Goal: Use online tool/utility: Utilize a website feature to perform a specific function

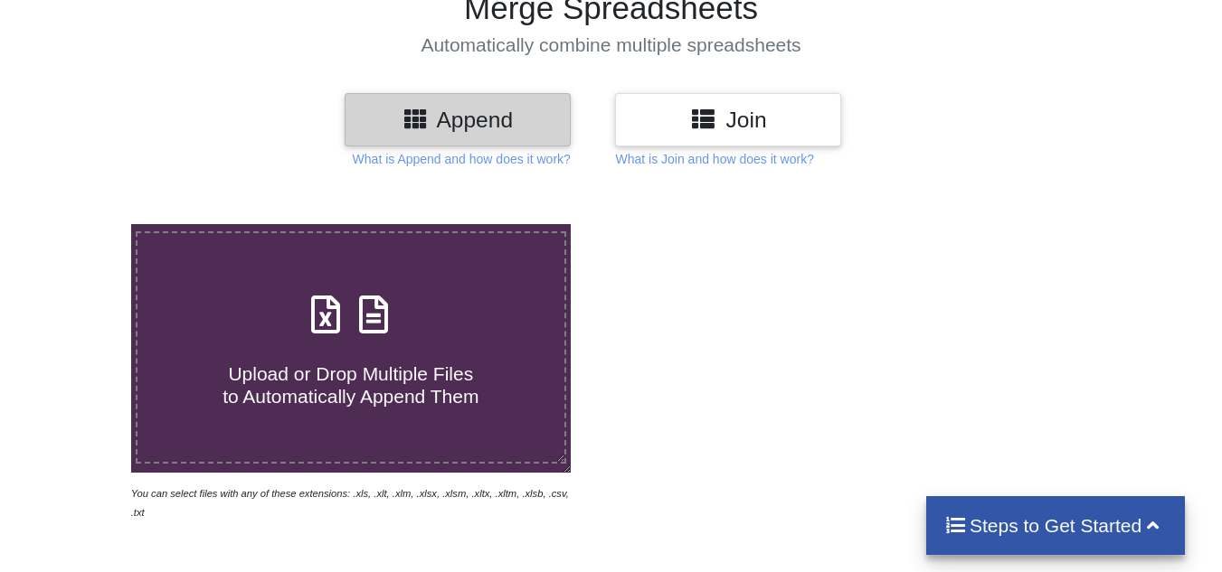
scroll to position [109, 0]
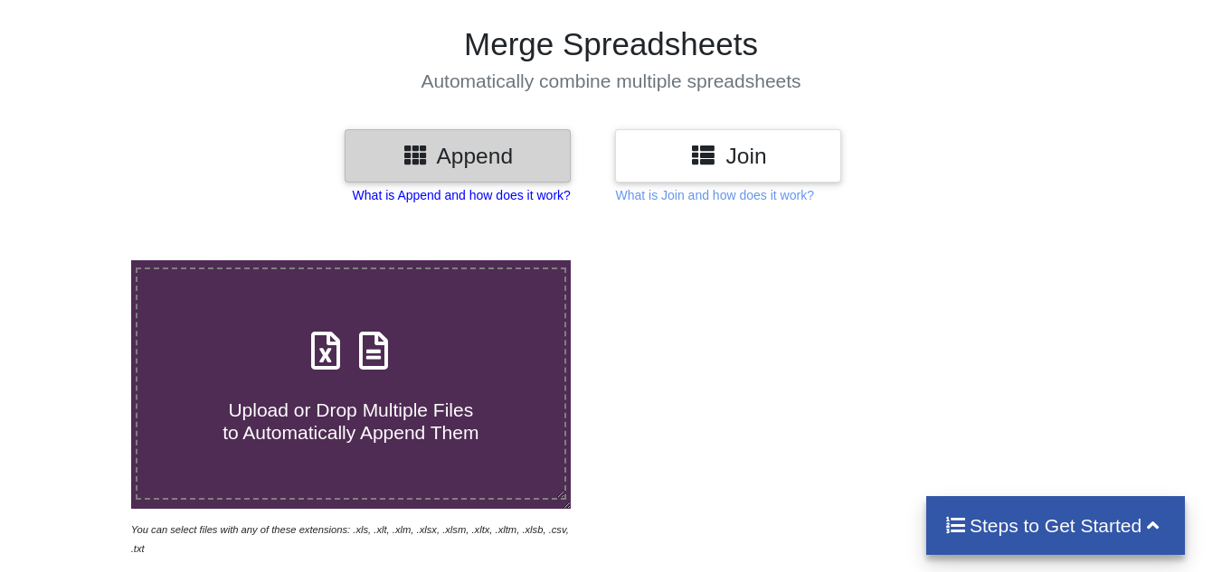
click at [433, 195] on p "What is Append and how does it work?" at bounding box center [462, 195] width 218 height 18
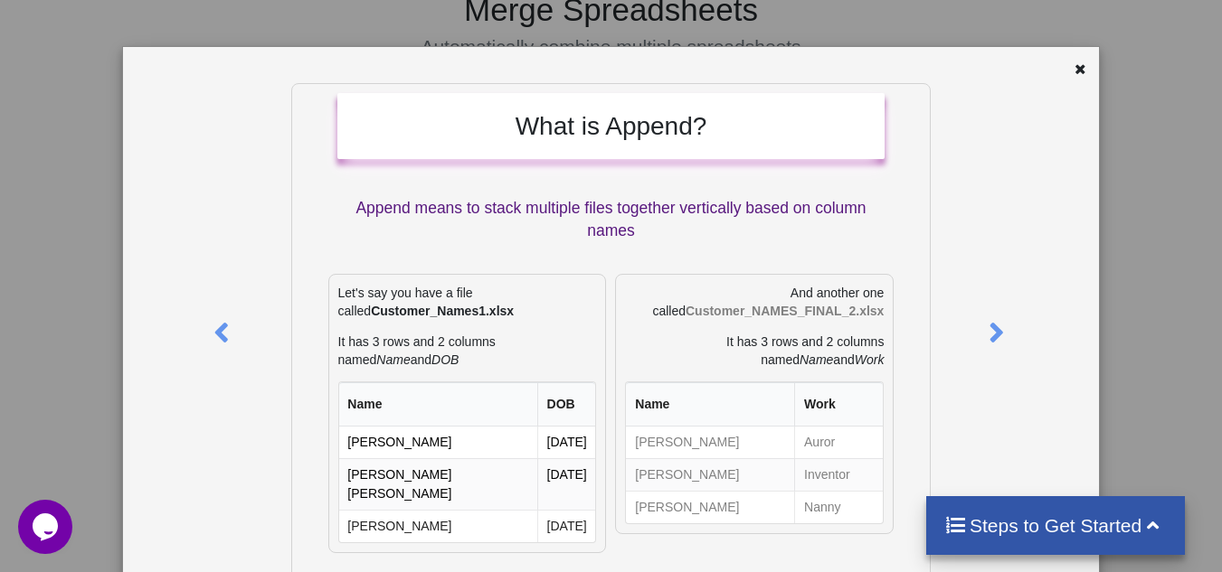
scroll to position [145, 0]
click at [1062, 65] on div at bounding box center [1056, 72] width 81 height 23
click at [997, 335] on icon at bounding box center [996, 325] width 37 height 32
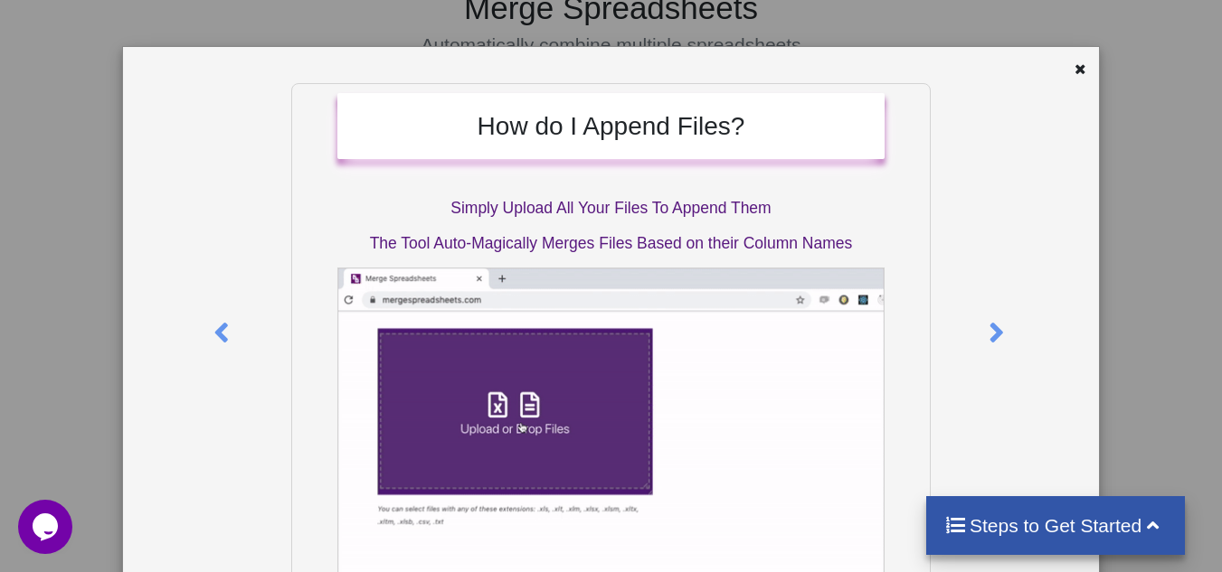
click at [1123, 328] on div "How do I Append Files? Simply Upload All Your Files To Append Them The Tool Aut…" at bounding box center [611, 286] width 1222 height 572
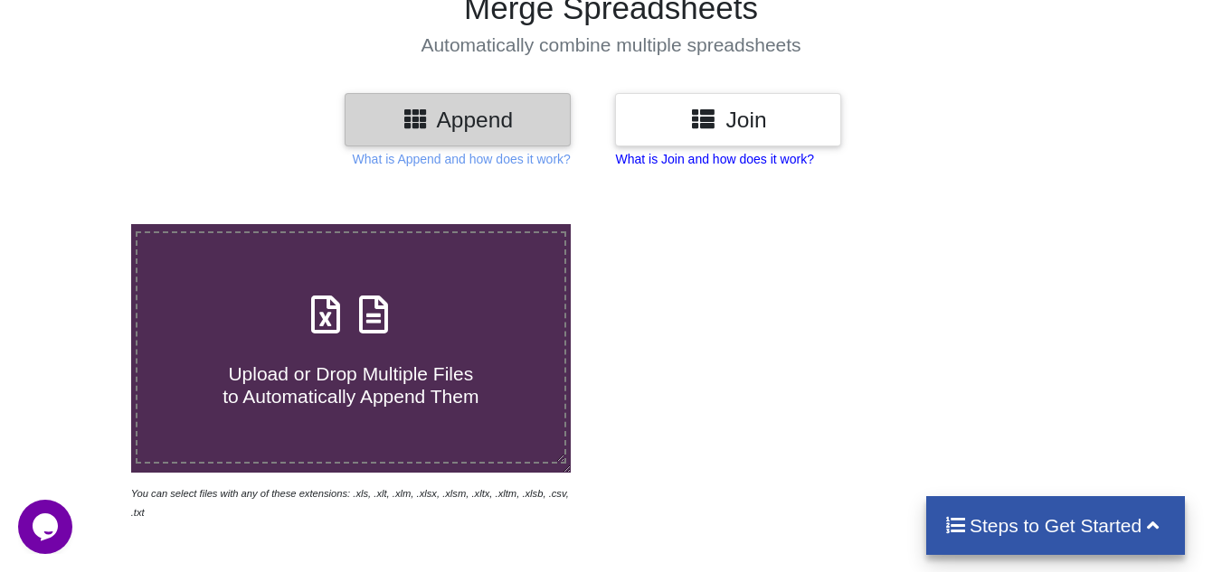
click at [571, 154] on p "What is Join and how does it work?" at bounding box center [462, 159] width 218 height 18
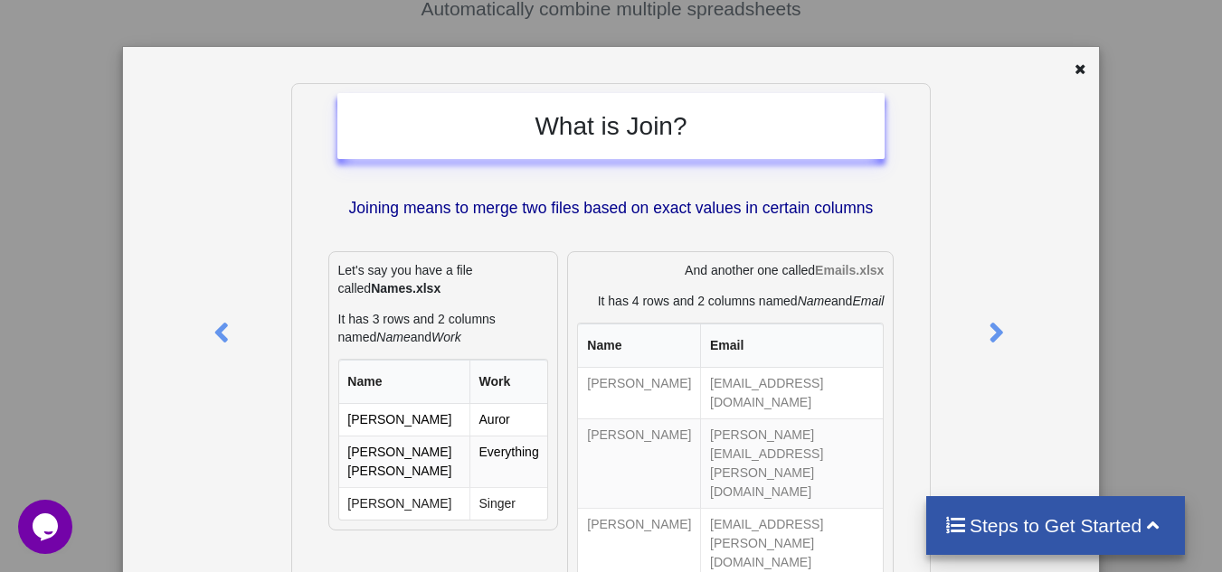
scroll to position [253, 0]
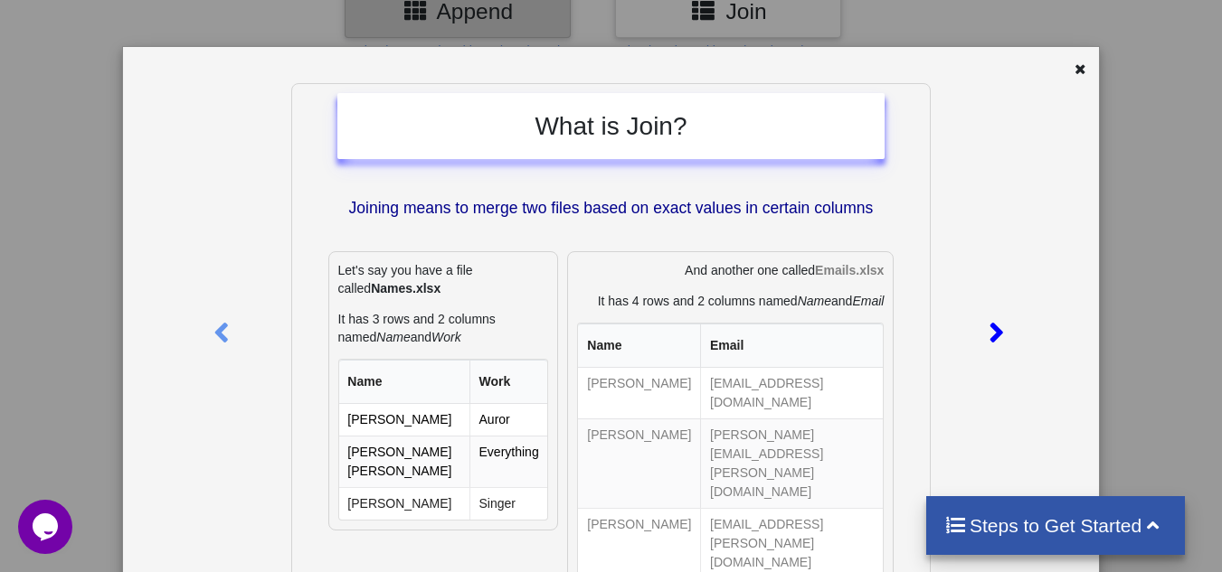
click at [1002, 456] on div at bounding box center [998, 329] width 41 height 493
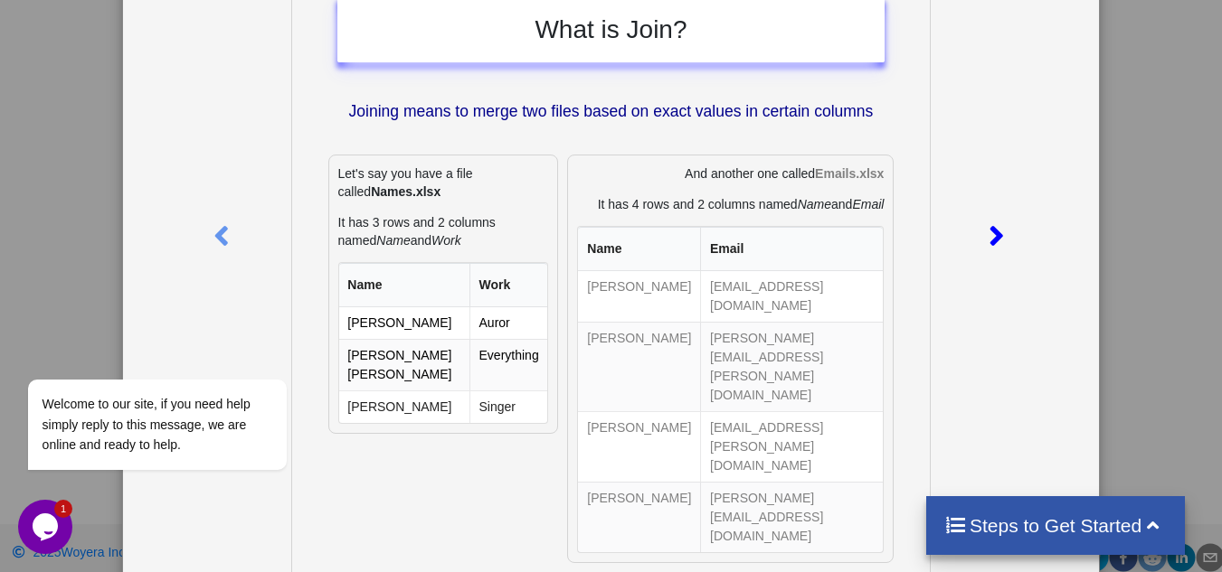
scroll to position [70, 0]
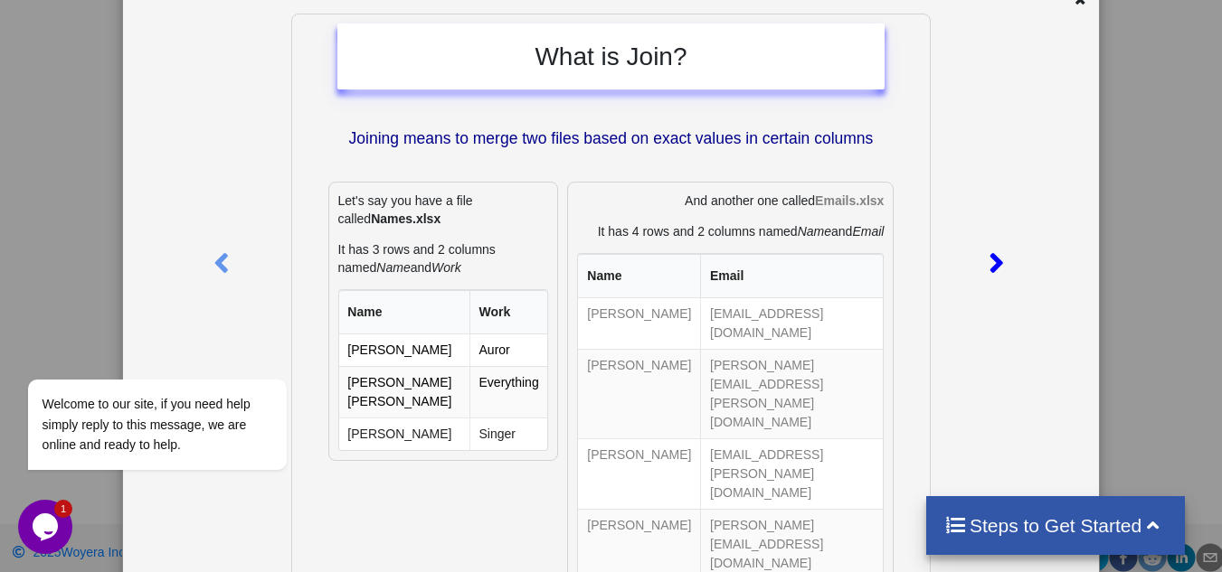
click at [991, 271] on icon at bounding box center [996, 256] width 37 height 32
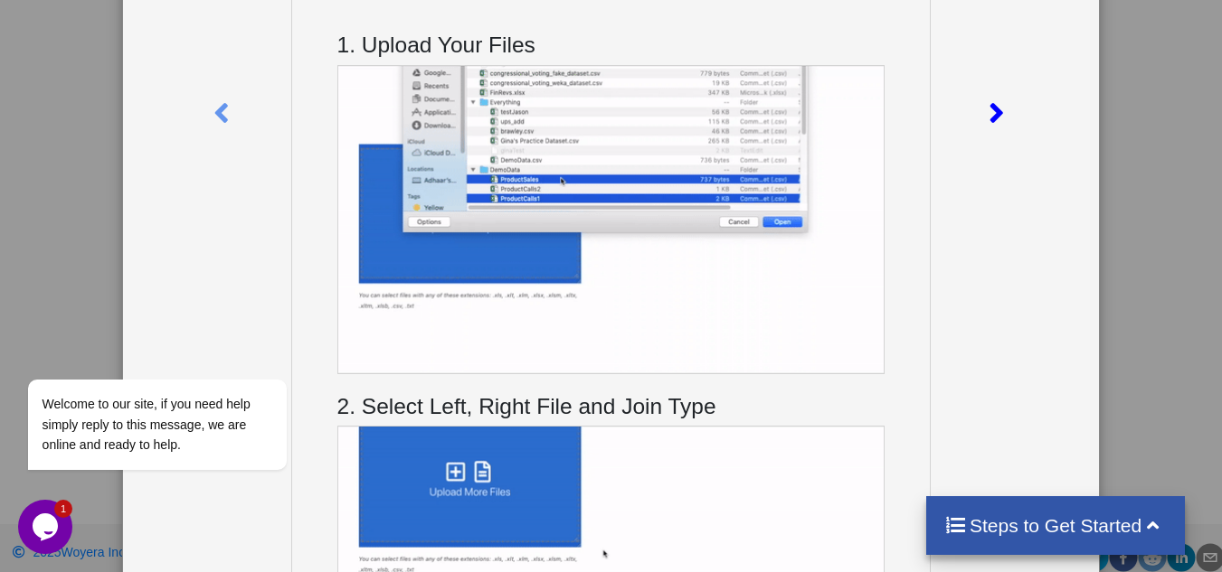
scroll to position [214, 0]
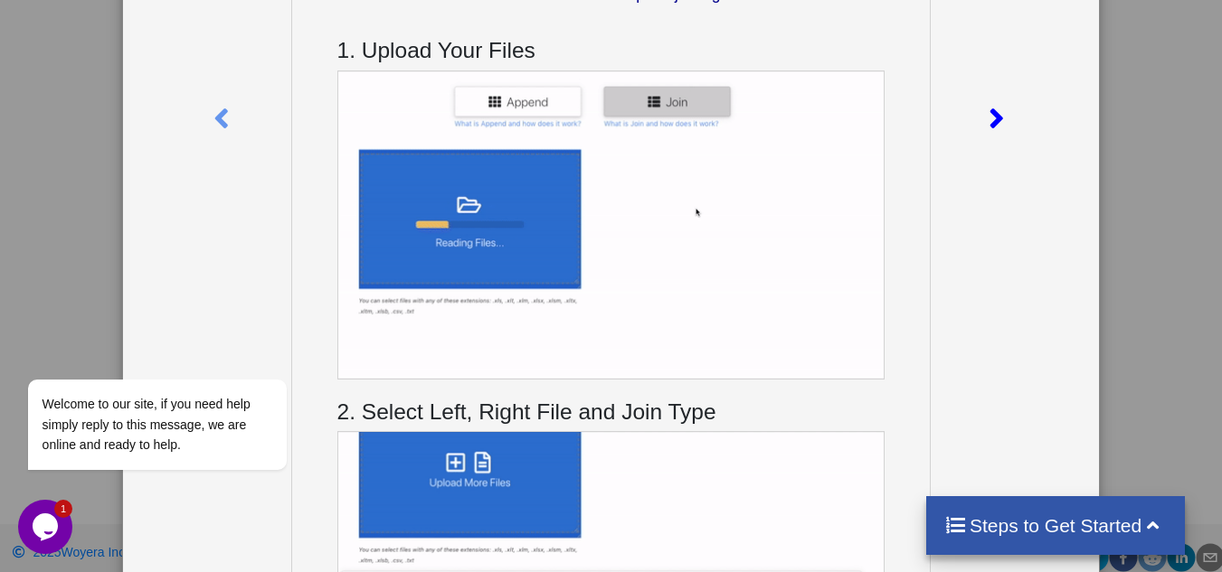
click at [993, 100] on icon at bounding box center [996, 111] width 37 height 32
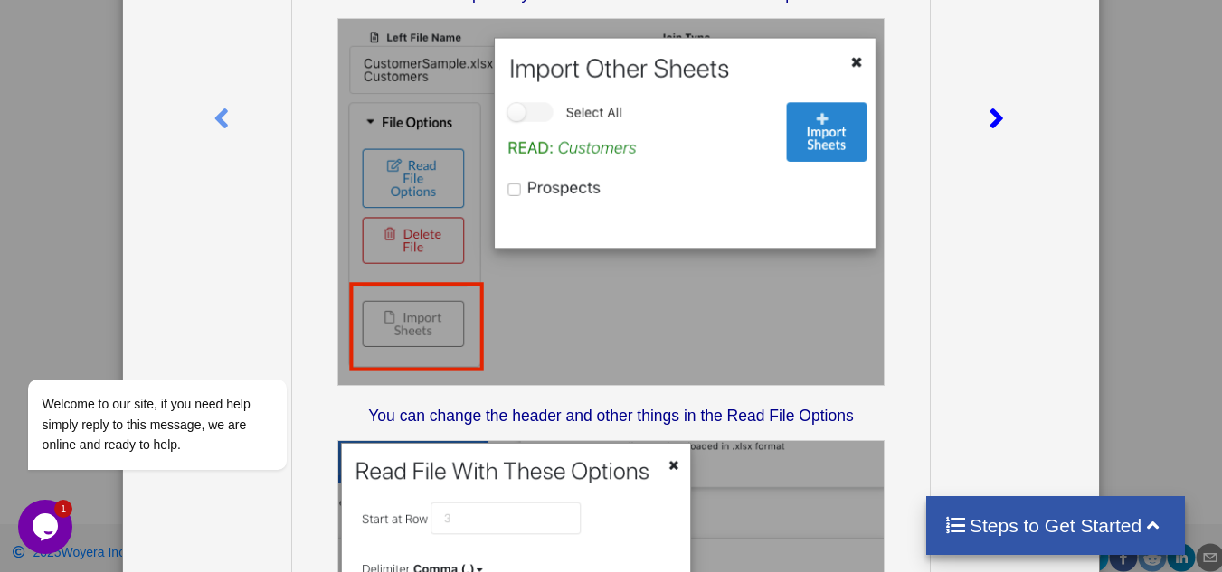
scroll to position [17, 0]
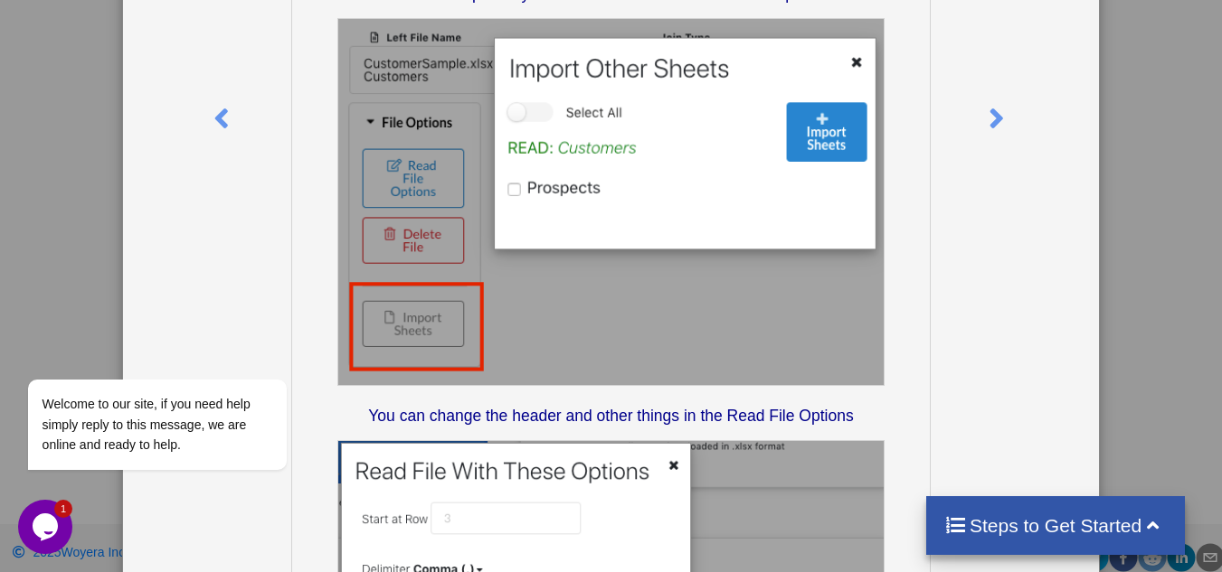
scroll to position [31, 0]
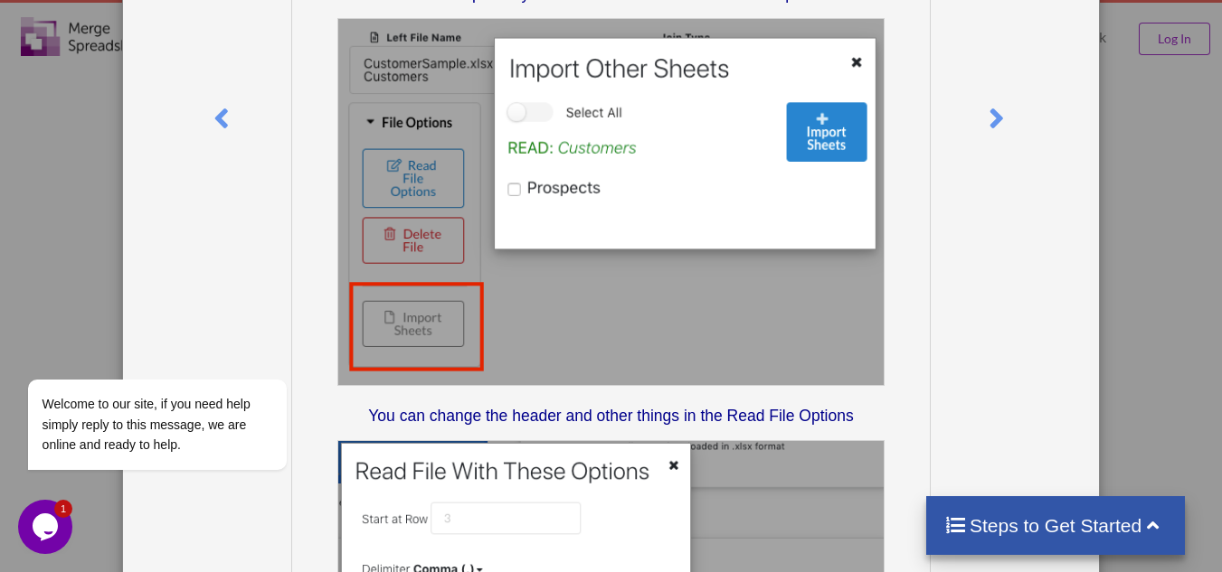
click at [1015, 61] on div at bounding box center [1016, 409] width 162 height 1080
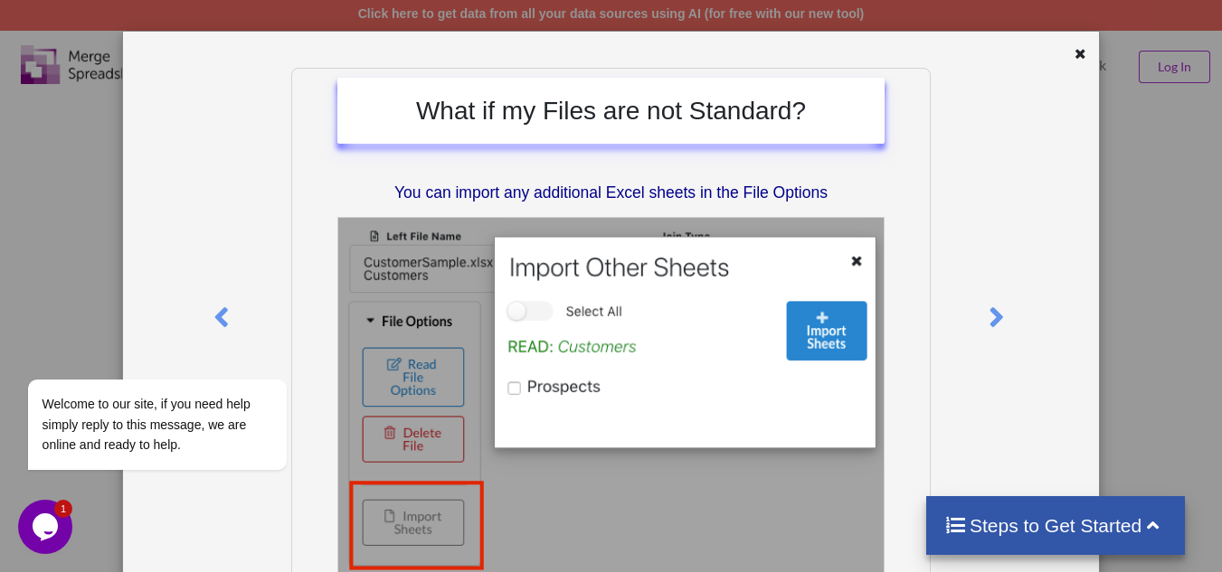
scroll to position [0, 0]
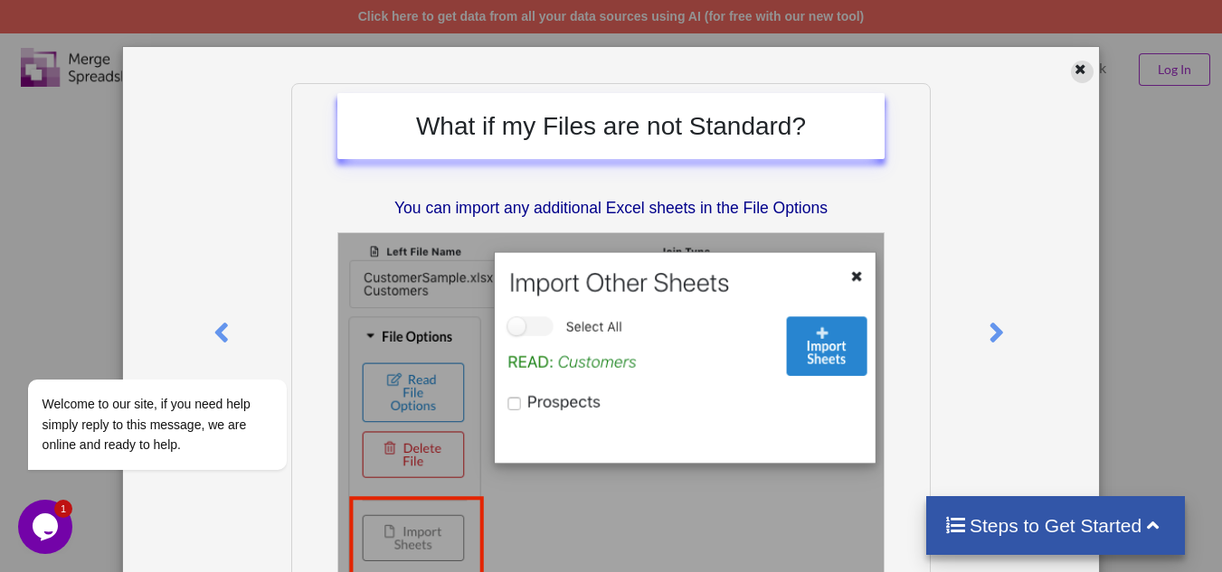
click at [1072, 71] on icon at bounding box center [1079, 67] width 15 height 13
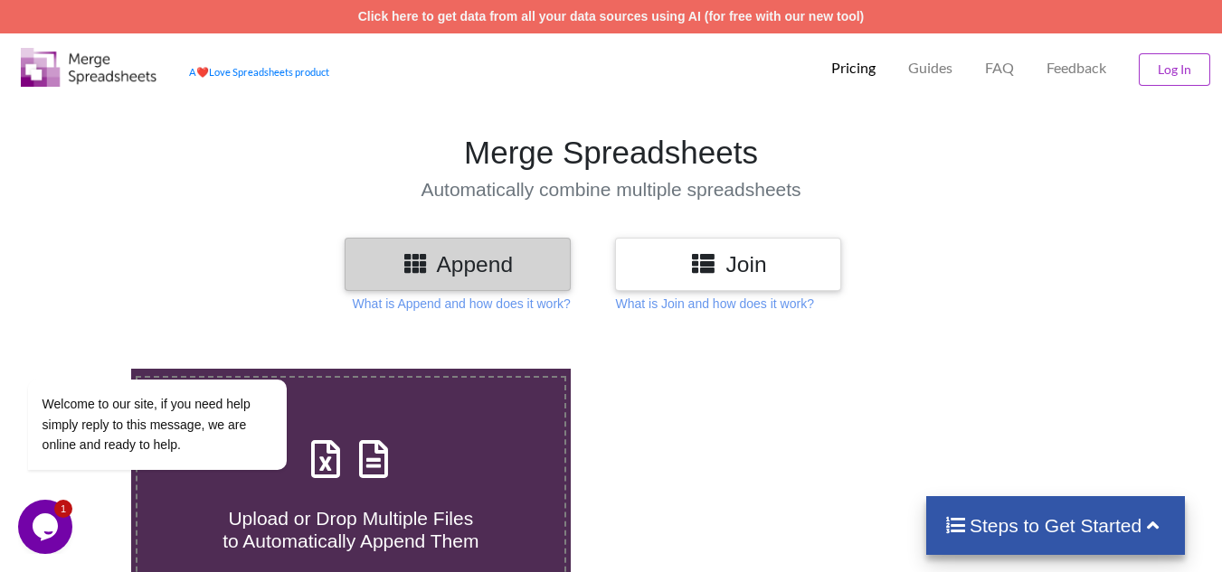
click at [685, 253] on h3 "Join" at bounding box center [727, 264] width 199 height 26
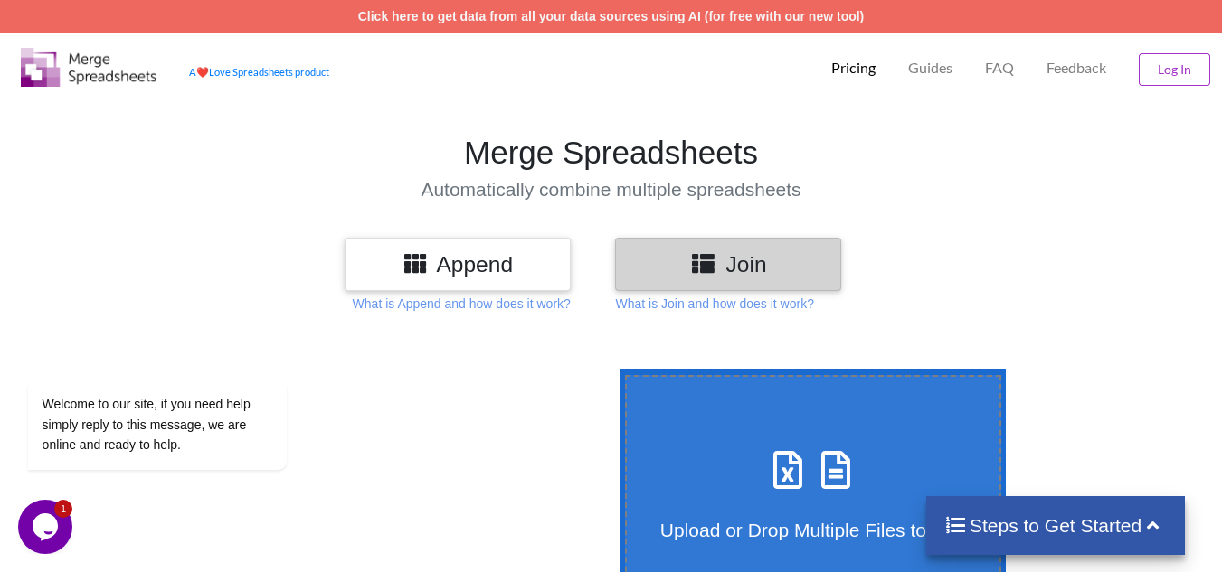
click at [725, 458] on div "Upload or Drop Multiple Files to Join" at bounding box center [813, 491] width 373 height 99
click at [616, 369] on input "Upload or Drop Multiple Files to Join" at bounding box center [616, 369] width 0 height 0
type input "C:\fakepath\ECO BANK STATEMENT 1640009489 [DATE]-[DATE] (1).xlsx"
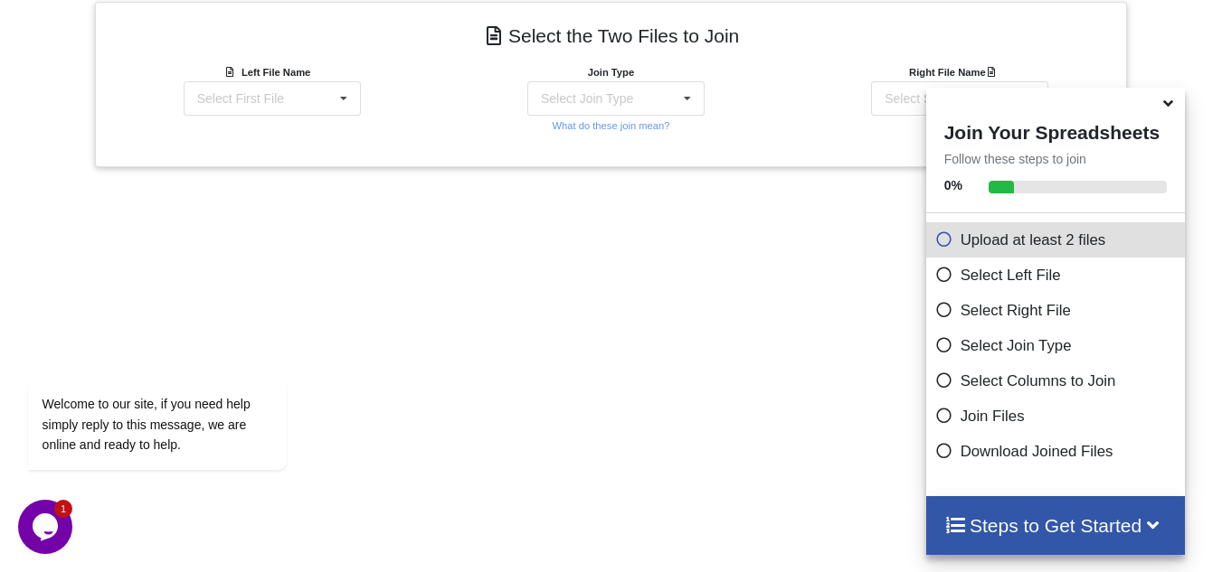
scroll to position [721, 0]
